Goal: Find specific page/section: Find specific page/section

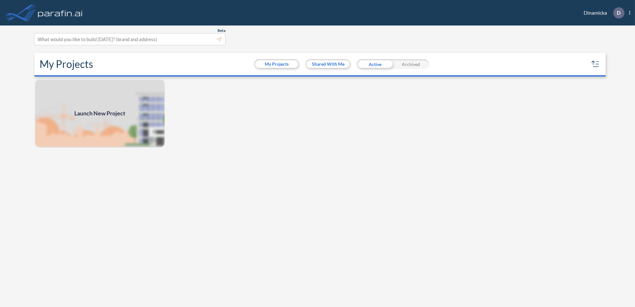
click at [307, 186] on div "Launch New Project" at bounding box center [317, 194] width 571 height 230
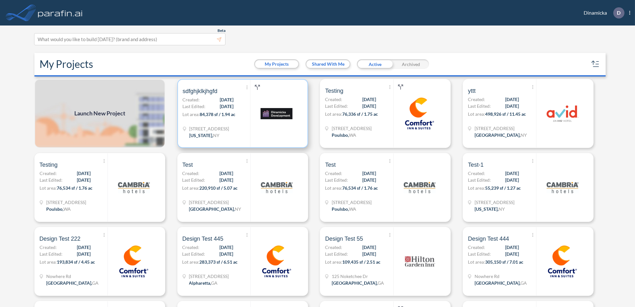
click at [252, 135] on div at bounding box center [276, 114] width 52 height 68
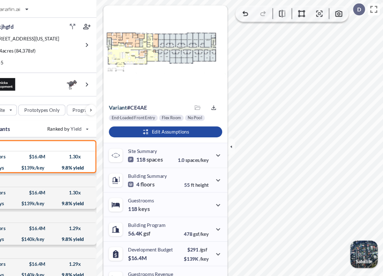
click at [171, 91] on div at bounding box center [179, 48] width 116 height 87
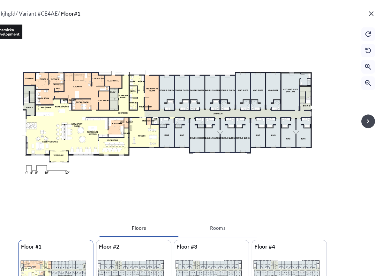
click at [371, 16] on icon "button" at bounding box center [372, 13] width 8 height 8
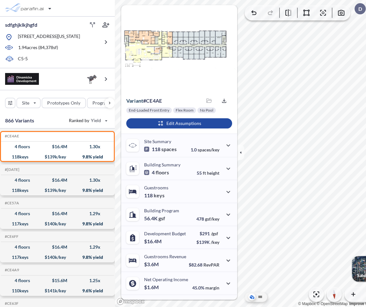
click at [366, 158] on html "sdfghjklkjhgfd [STREET_ADDRESS][US_STATE] 1.94 acres ( 84,378 sf) C5-5 Site Pro…" at bounding box center [183, 153] width 366 height 307
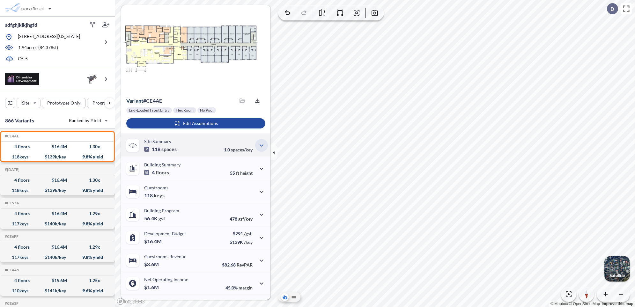
scroll to position [8, 0]
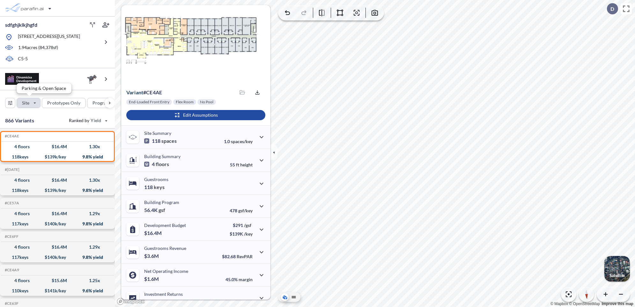
click at [36, 102] on div "button" at bounding box center [28, 103] width 23 height 10
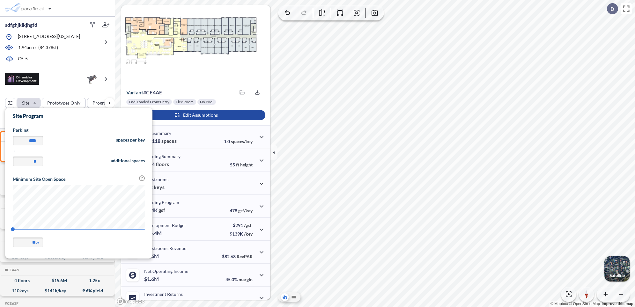
scroll to position [149, 147]
click at [78, 104] on div "button" at bounding box center [63, 103] width 43 height 10
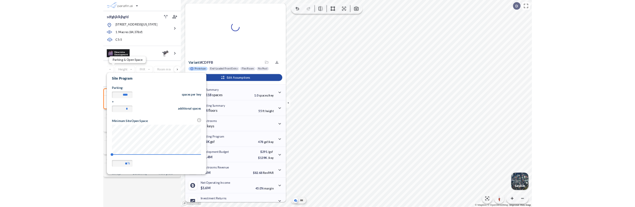
scroll to position [0, 0]
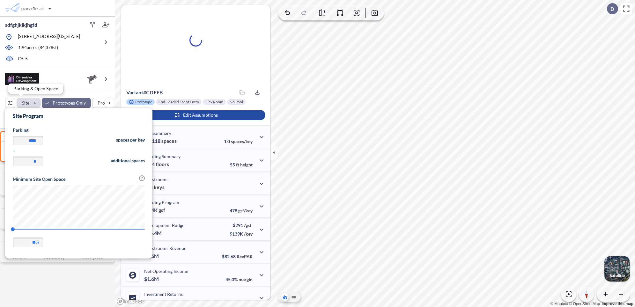
click at [33, 103] on div "button" at bounding box center [28, 103] width 23 height 10
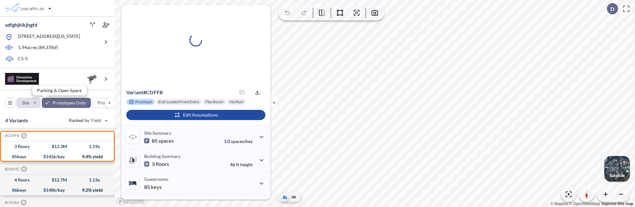
click at [36, 103] on div "button" at bounding box center [28, 103] width 23 height 10
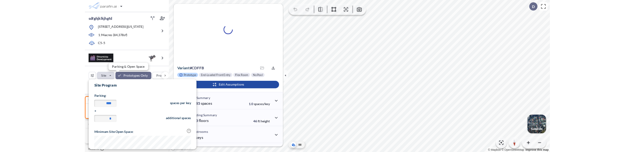
scroll to position [149, 147]
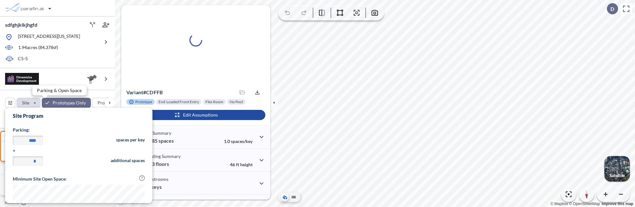
click at [36, 103] on div "button" at bounding box center [28, 103] width 23 height 10
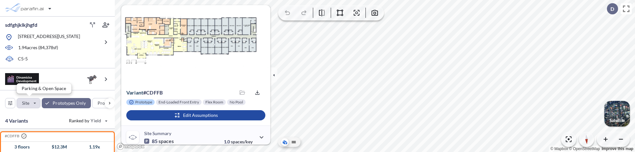
click at [37, 103] on div "button" at bounding box center [28, 103] width 23 height 10
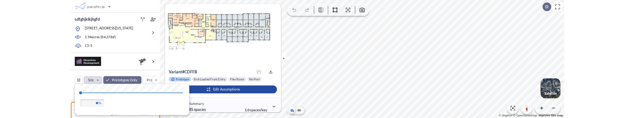
scroll to position [0, 0]
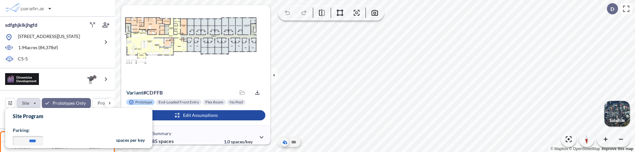
click at [283, 138] on div at bounding box center [289, 142] width 22 height 10
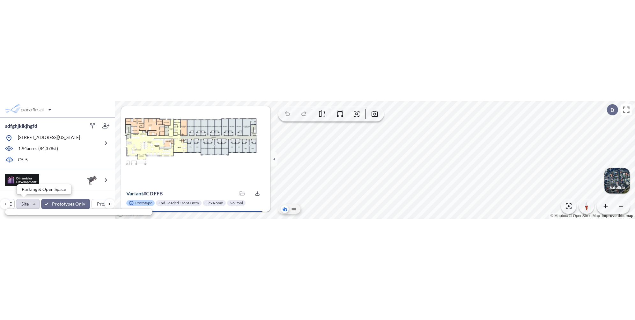
scroll to position [149, 147]
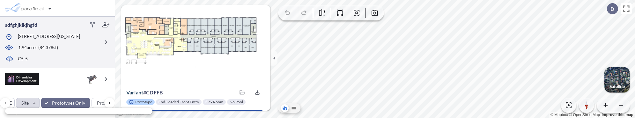
click at [80, 62] on div "C5-5" at bounding box center [52, 59] width 94 height 8
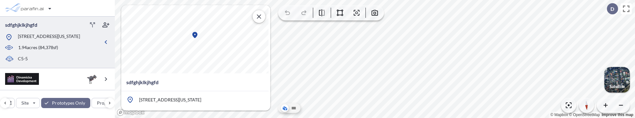
type input "***"
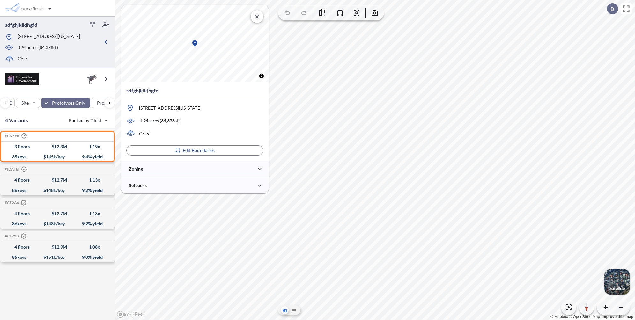
scroll to position [0, 0]
click at [255, 170] on button "button" at bounding box center [259, 169] width 13 height 13
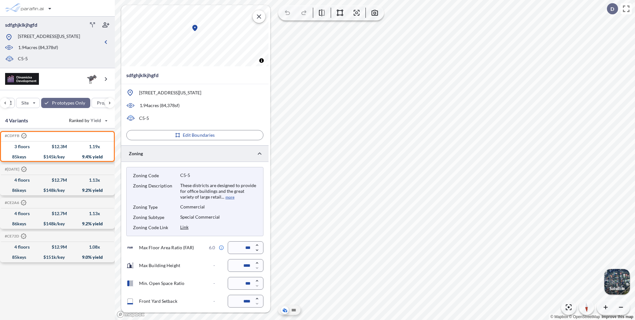
scroll to position [67, 0]
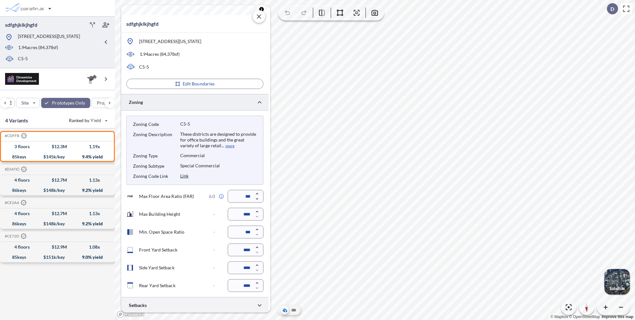
click at [210, 305] on div at bounding box center [194, 305] width 147 height 16
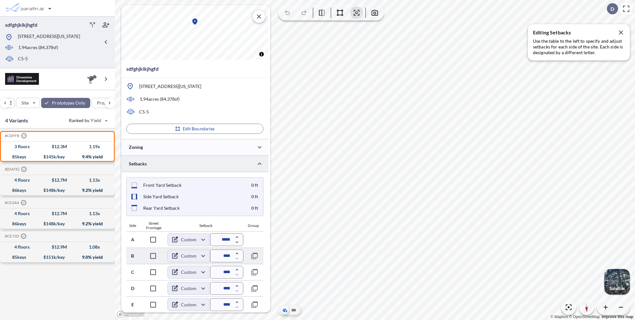
scroll to position [21, 0]
click at [202, 303] on body "sdfghjklkjhgfd [STREET_ADDRESS][US_STATE] 1.94 acres ( 84,378 sf) C5-5 Site Pro…" at bounding box center [317, 160] width 635 height 320
click at [202, 305] on div at bounding box center [317, 160] width 635 height 320
click at [201, 273] on body "sdfghjklkjhgfd [STREET_ADDRESS][US_STATE] 1.94 acres ( 84,378 sf) C5-5 Site Pro…" at bounding box center [317, 160] width 635 height 320
click at [201, 273] on div at bounding box center [317, 160] width 635 height 320
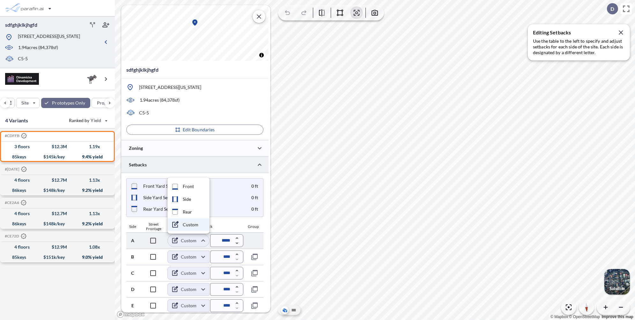
click at [203, 241] on body "sdfghjklkjhgfd [STREET_ADDRESS][US_STATE] 1.94 acres ( 84,378 sf) C5-5 Site Pro…" at bounding box center [317, 160] width 635 height 320
click at [203, 241] on div at bounding box center [317, 160] width 635 height 320
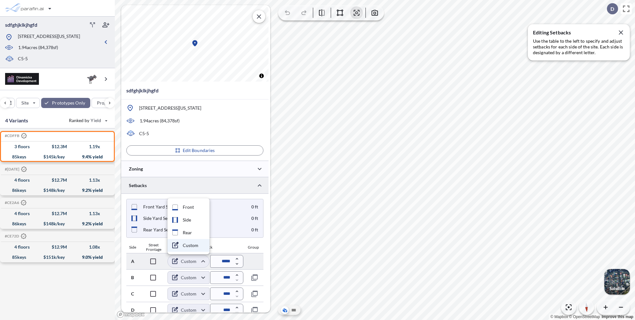
click at [204, 259] on body "sdfghjklkjhgfd [STREET_ADDRESS][US_STATE] 1.94 acres ( 84,378 sf) C5-5 Site Pro…" at bounding box center [317, 160] width 635 height 320
click at [204, 259] on div at bounding box center [317, 160] width 635 height 320
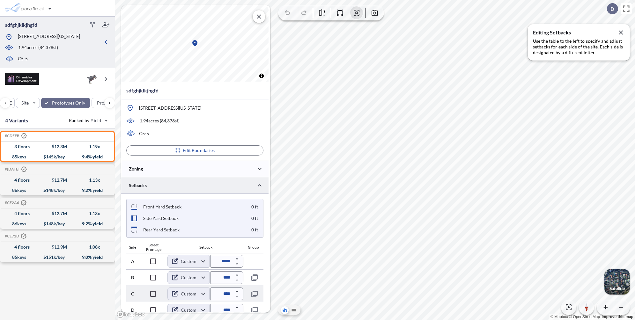
scroll to position [21, 0]
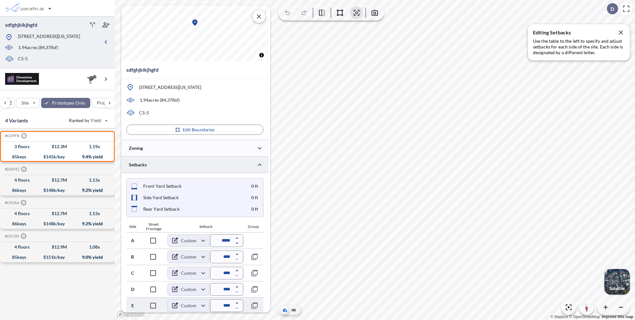
click at [202, 305] on body "sdfghjklkjhgfd [STREET_ADDRESS][US_STATE] 1.94 acres ( 84,378 sf) C5-5 Site Pro…" at bounding box center [317, 160] width 635 height 320
click at [202, 305] on div at bounding box center [317, 160] width 635 height 320
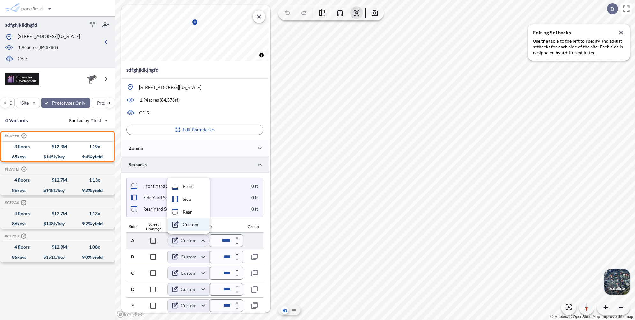
click at [202, 239] on body "sdfghjklkjhgfd [STREET_ADDRESS][US_STATE] 1.94 acres ( 84,378 sf) C5-5 Site Pro…" at bounding box center [317, 160] width 635 height 320
click at [202, 241] on div at bounding box center [317, 160] width 635 height 320
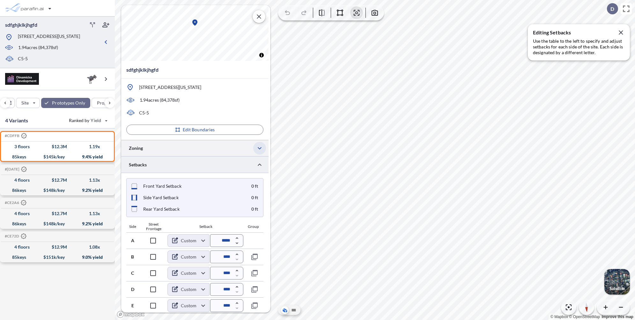
click at [255, 145] on button "button" at bounding box center [259, 148] width 13 height 13
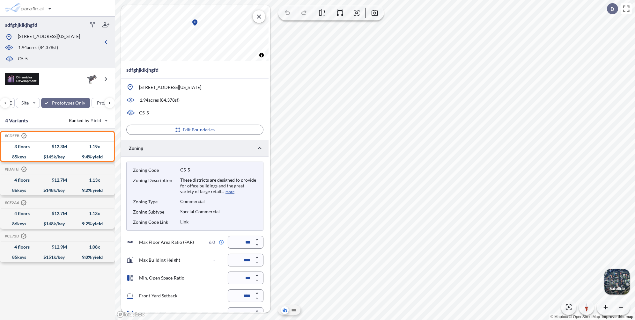
scroll to position [67, 0]
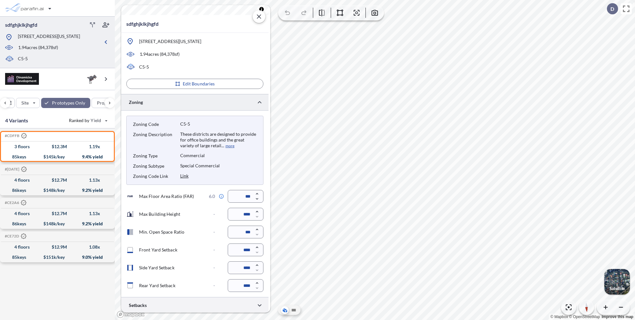
click at [198, 305] on div at bounding box center [194, 305] width 147 height 16
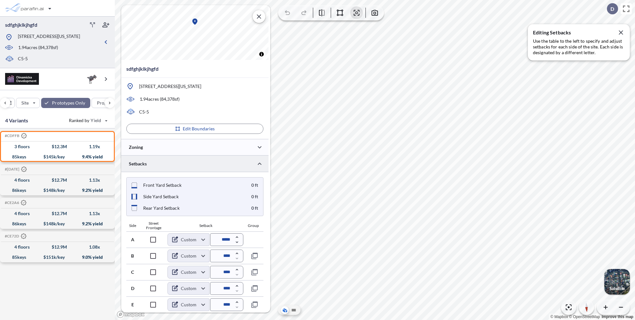
scroll to position [21, 0]
click at [202, 240] on body "sdfghjklkjhgfd [STREET_ADDRESS][US_STATE] 1.94 acres ( 84,378 sf) C5-5 Site Pro…" at bounding box center [317, 160] width 635 height 320
click at [202, 239] on div at bounding box center [317, 160] width 635 height 320
